Goal: Task Accomplishment & Management: Use online tool/utility

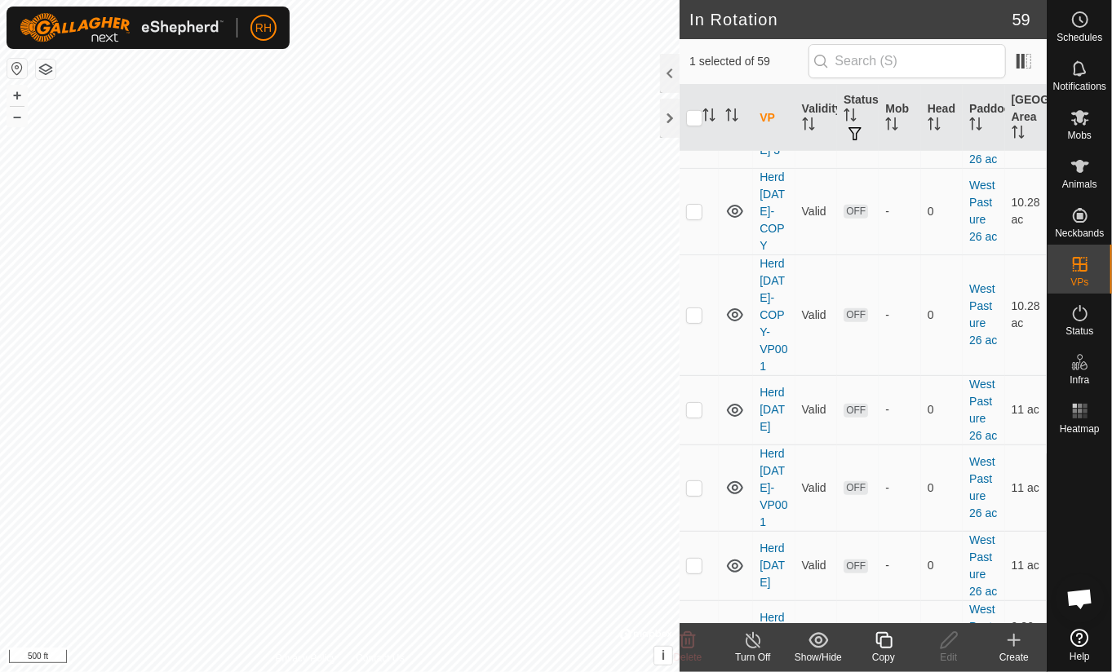
scroll to position [3827, 0]
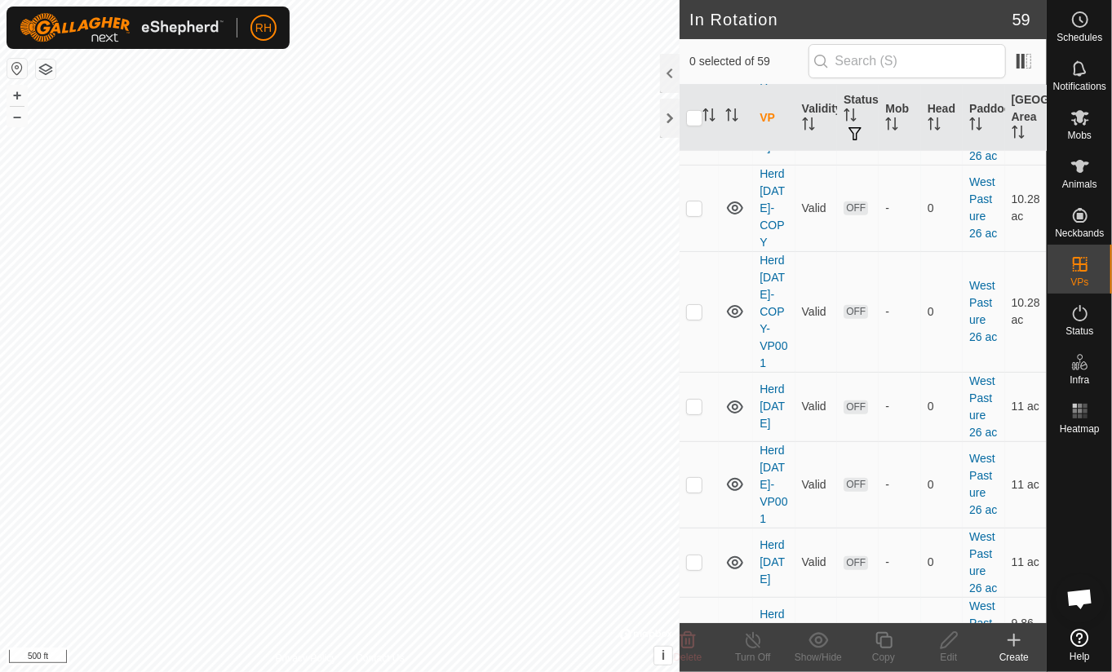
checkbox input "true"
click at [885, 643] on icon at bounding box center [884, 641] width 20 height 20
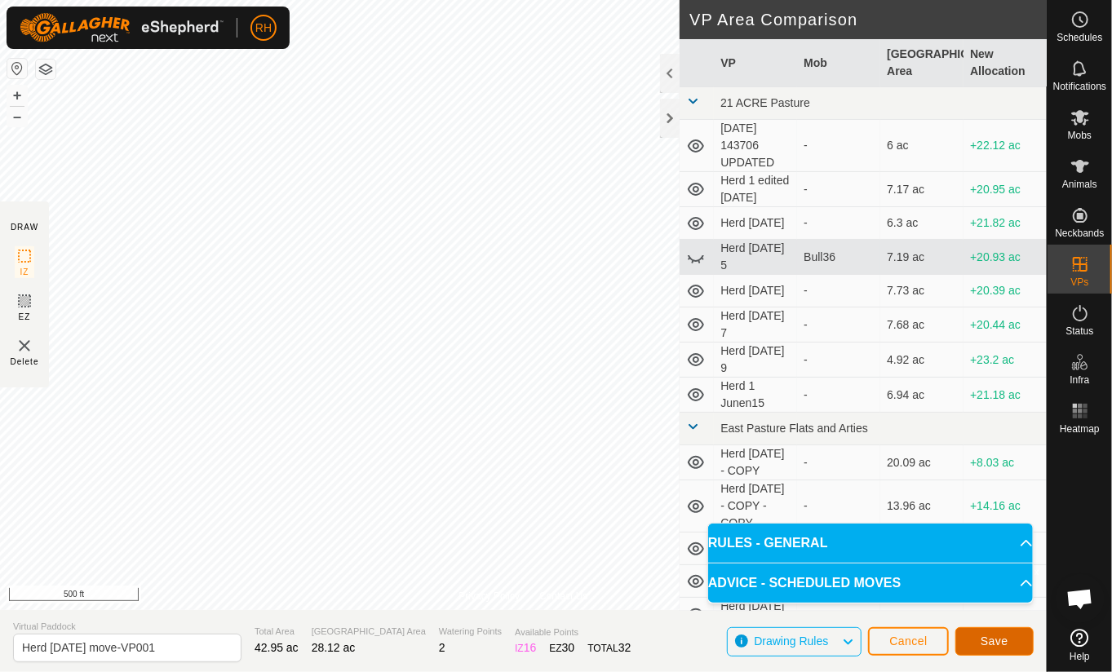
click at [991, 639] on span "Save" at bounding box center [995, 641] width 28 height 13
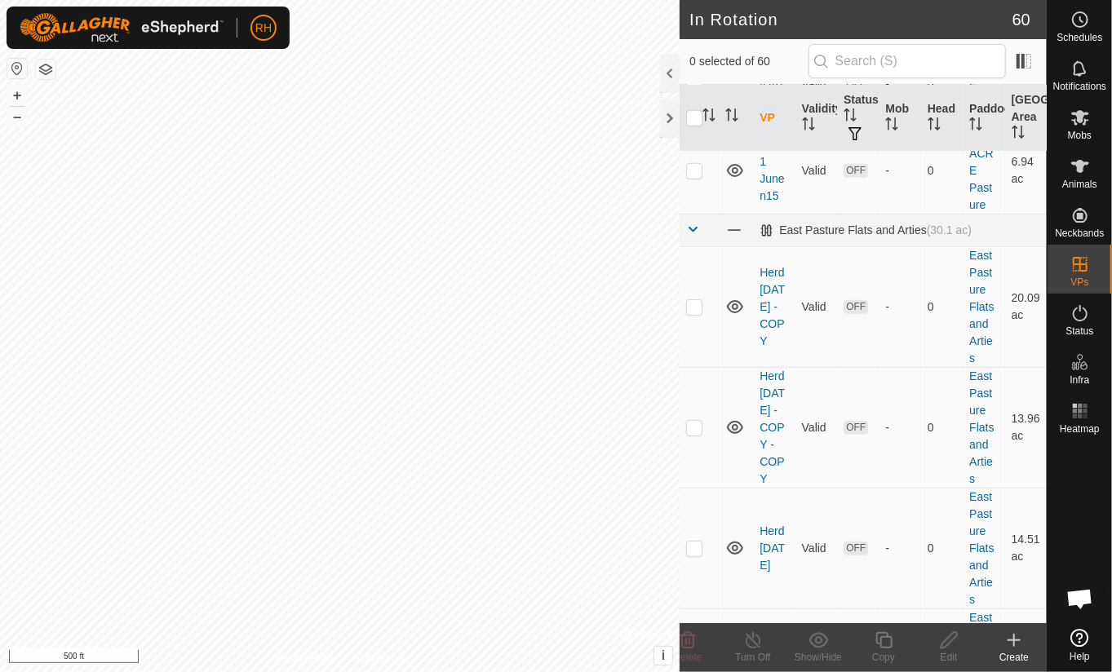
scroll to position [720, 0]
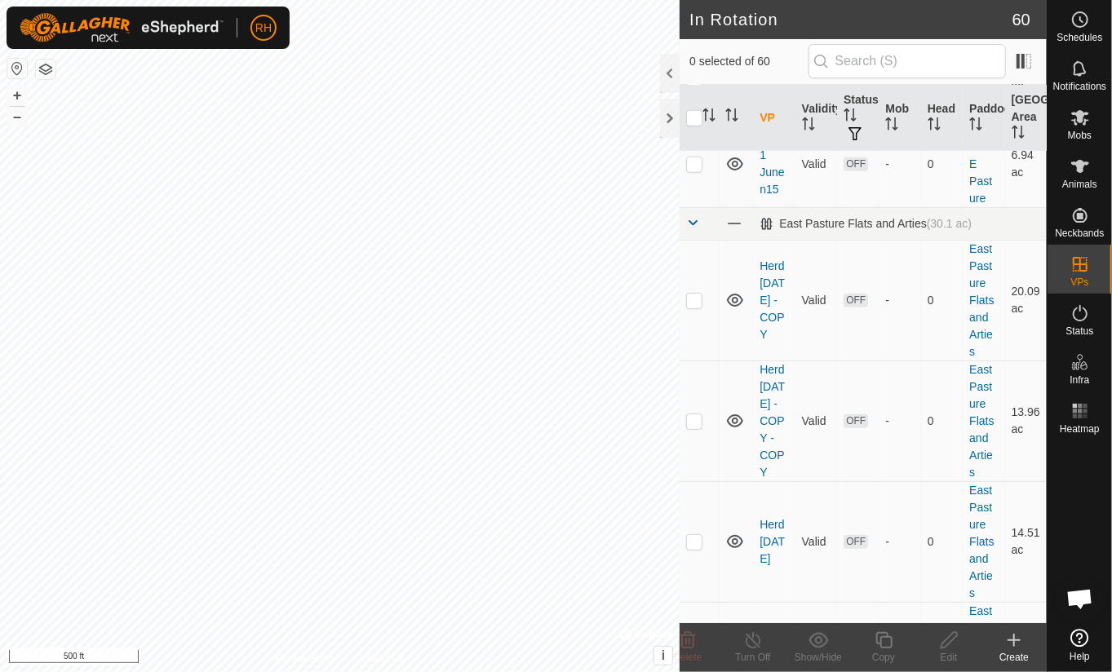
checkbox input "true"
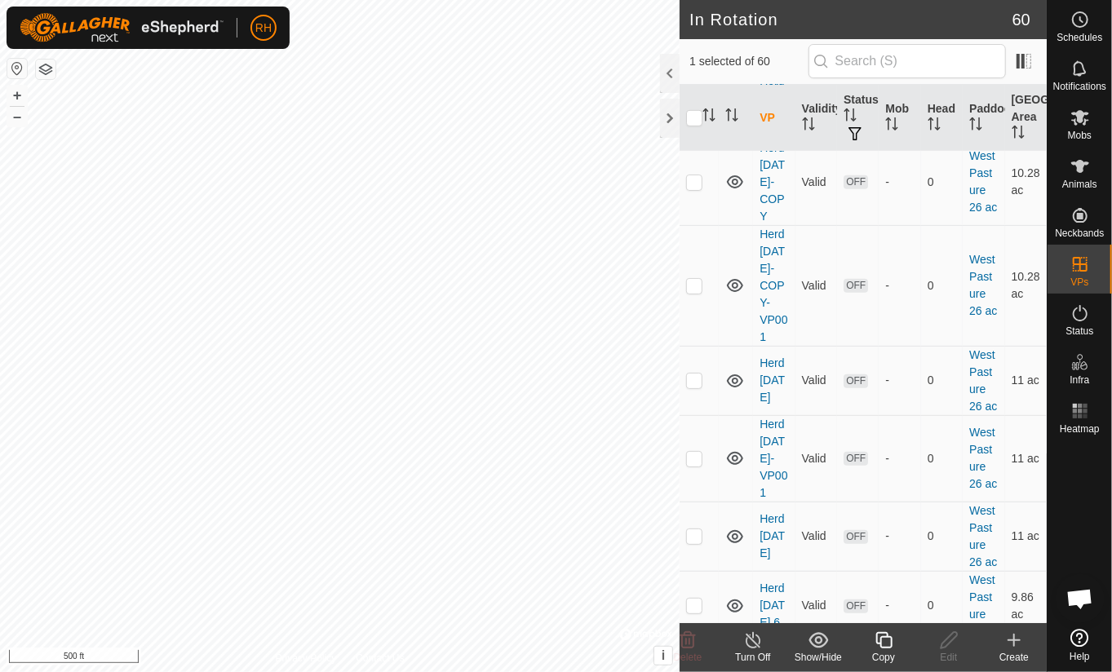
scroll to position [3851, 0]
checkbox input "true"
click at [1074, 120] on icon at bounding box center [1080, 118] width 18 height 16
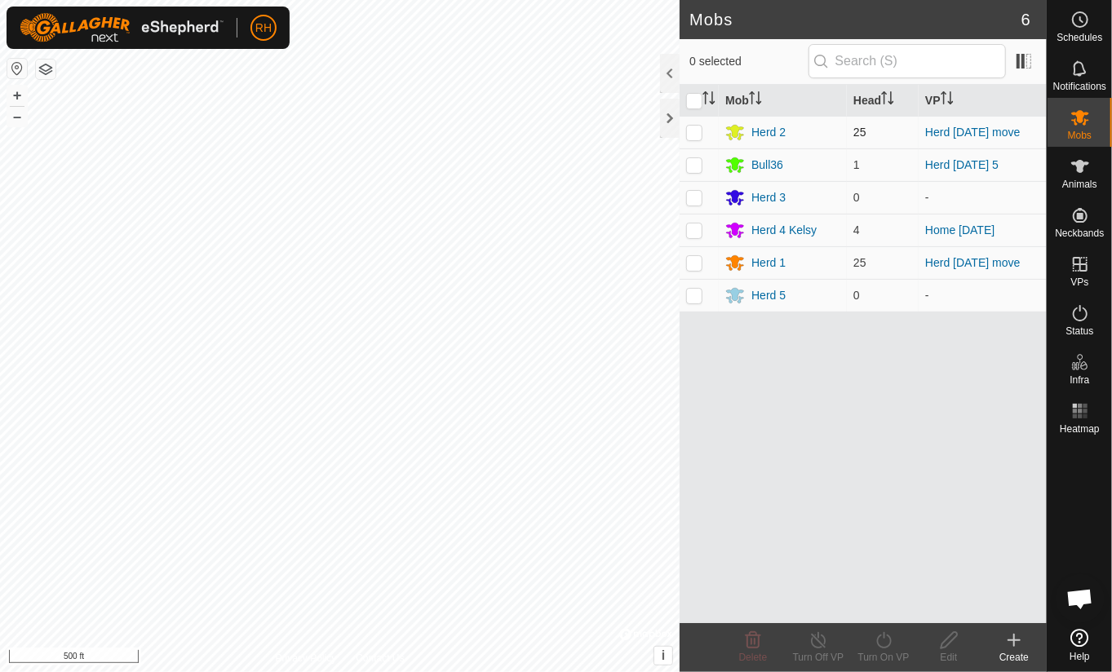
click at [696, 133] on p-checkbox at bounding box center [694, 132] width 16 height 13
checkbox input "true"
click at [886, 639] on icon at bounding box center [884, 641] width 20 height 20
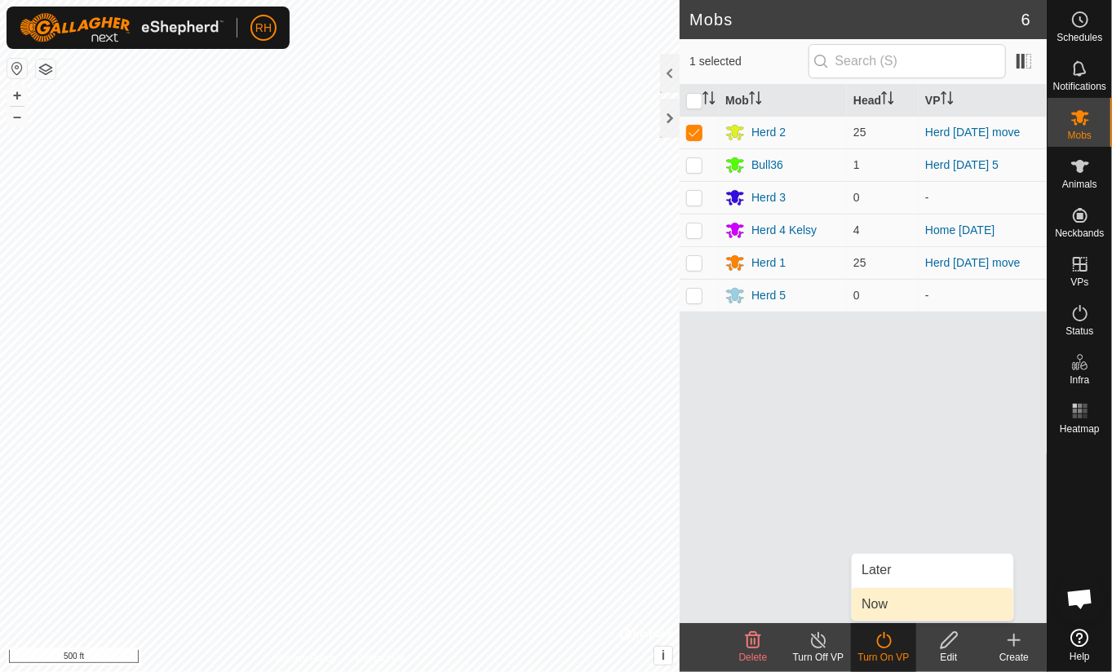
click at [875, 604] on link "Now" at bounding box center [933, 604] width 162 height 33
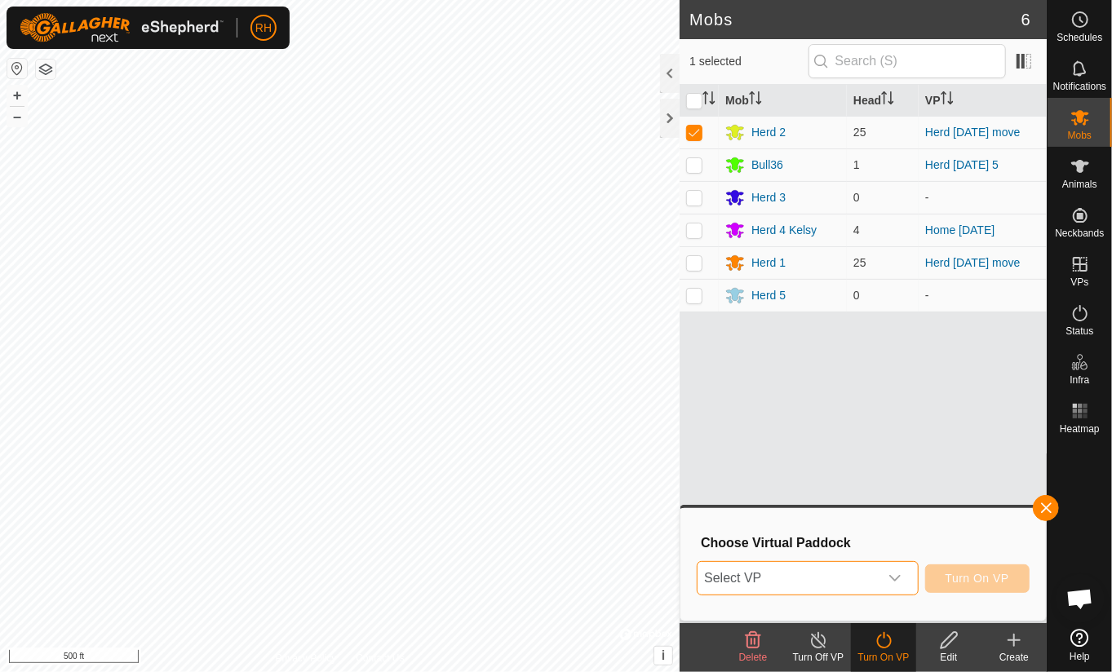
click at [861, 585] on span "Select VP" at bounding box center [788, 578] width 180 height 33
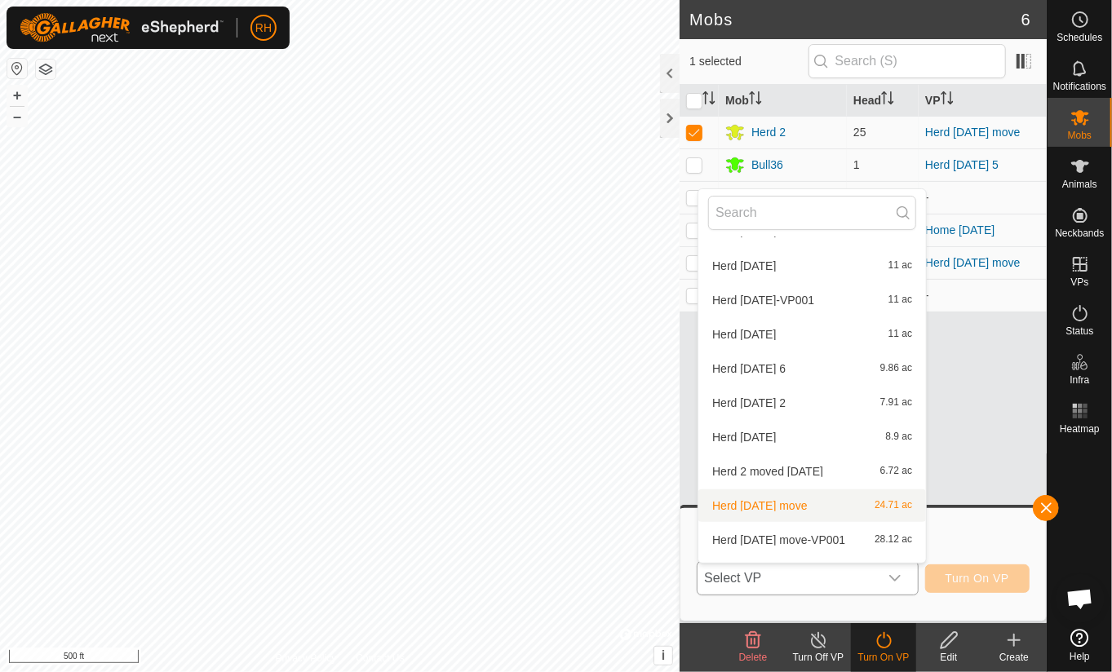
scroll to position [1557, 0]
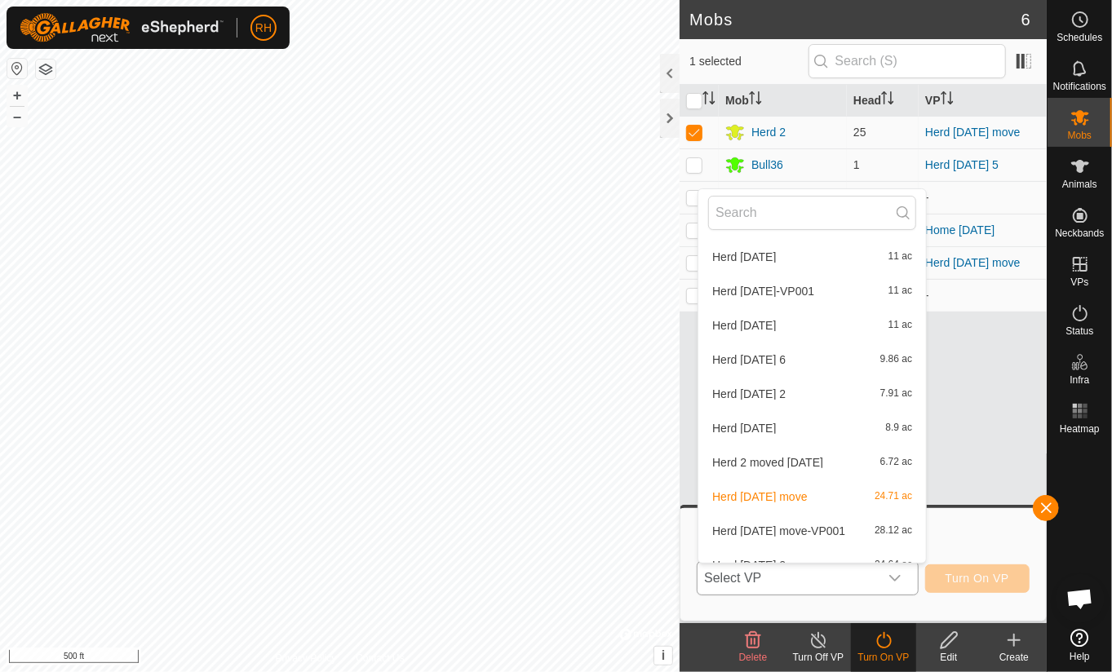
click at [751, 532] on li "Herd [DATE] move-VP001 28.12 ac" at bounding box center [812, 531] width 228 height 33
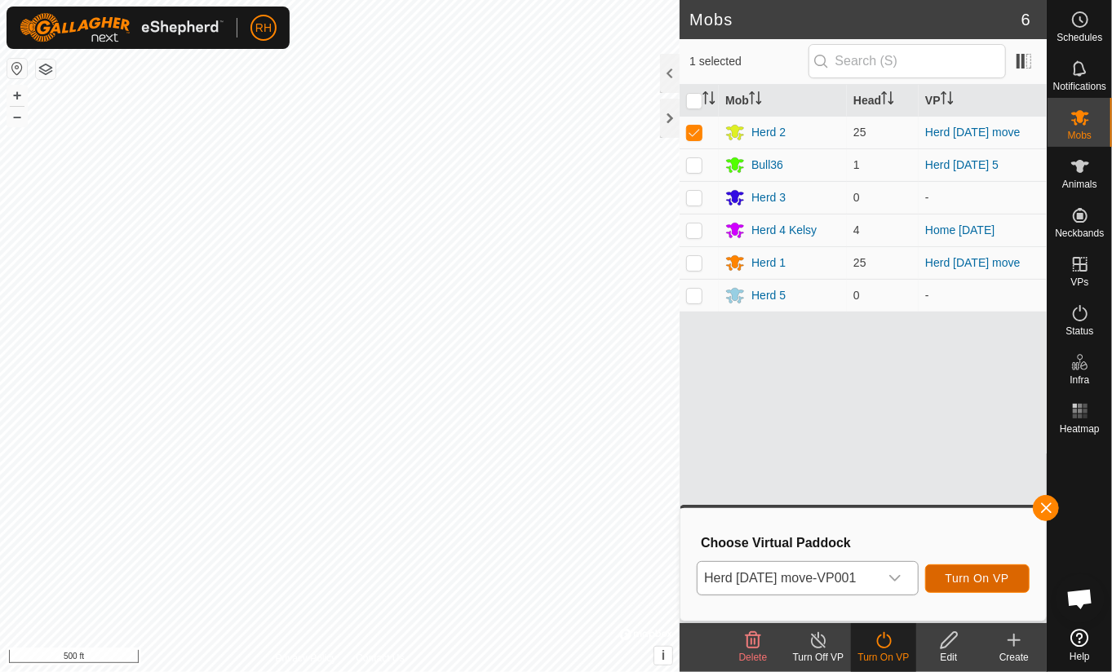
click at [990, 582] on span "Turn On VP" at bounding box center [978, 578] width 64 height 13
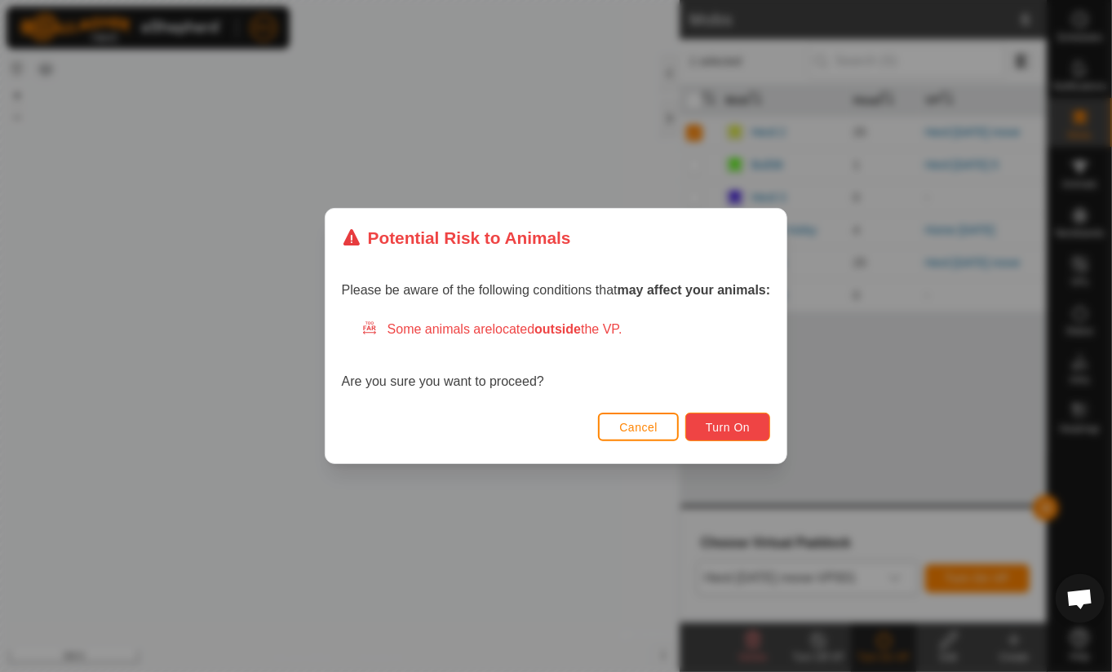
click at [717, 427] on span "Turn On" at bounding box center [728, 427] width 44 height 13
